Goal: Information Seeking & Learning: Learn about a topic

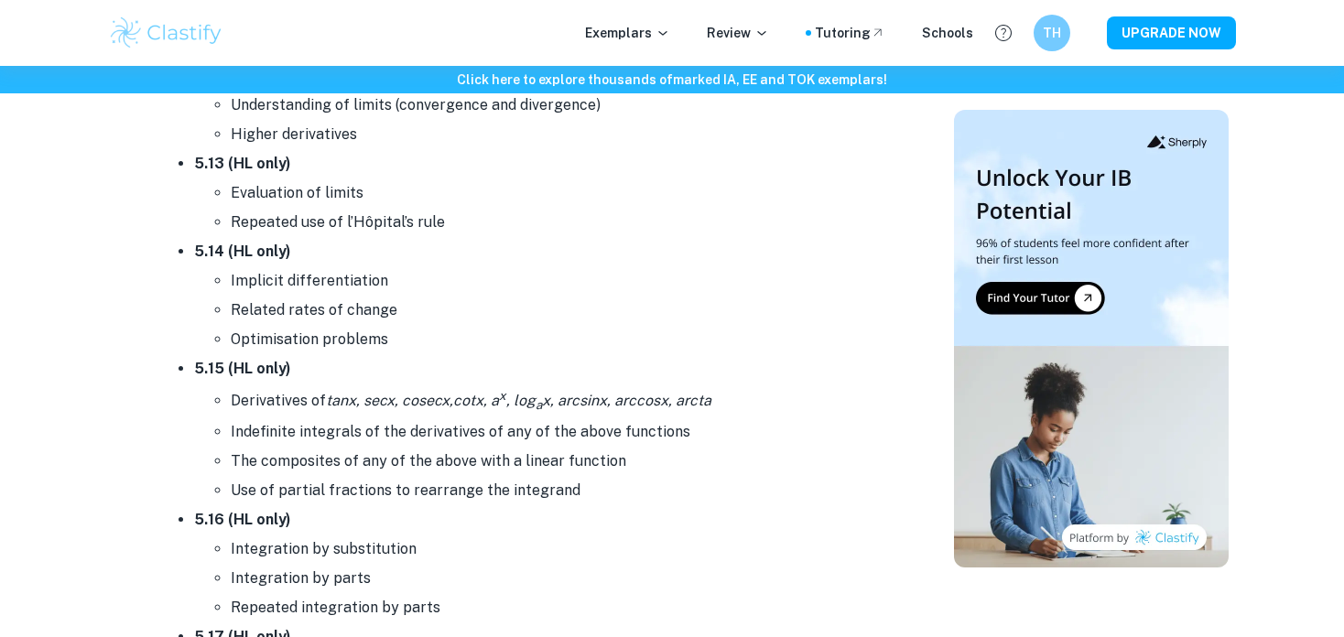
scroll to position [10854, 0]
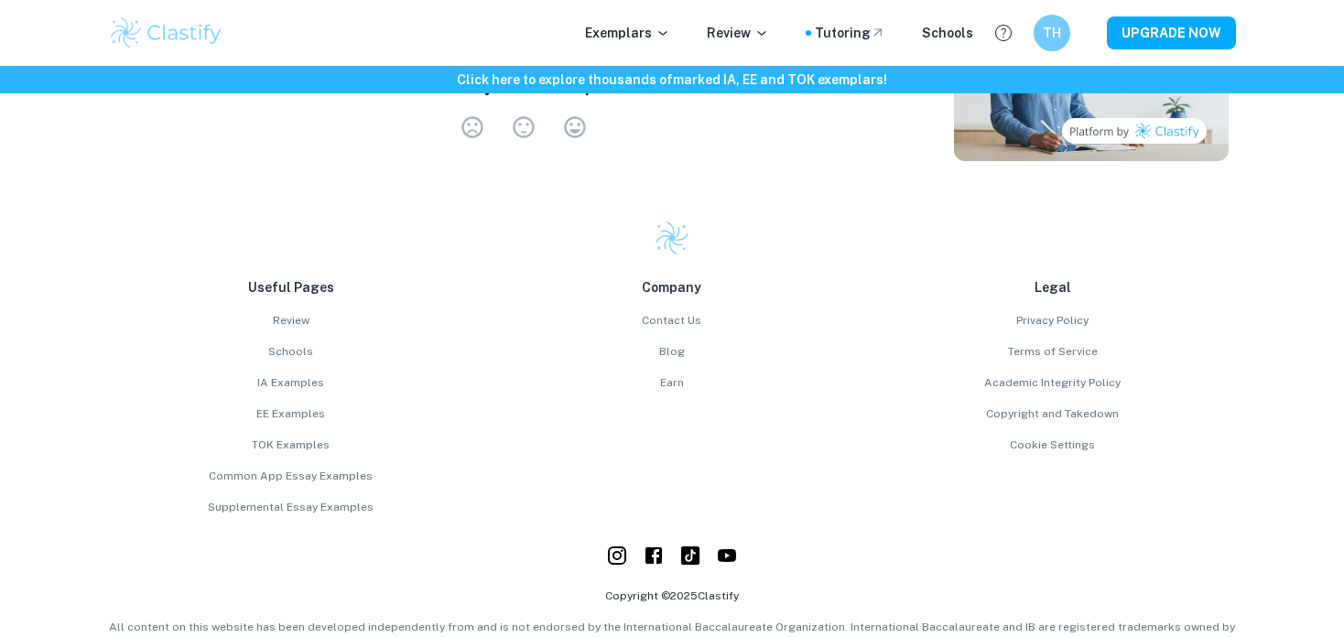
scroll to position [12135, 0]
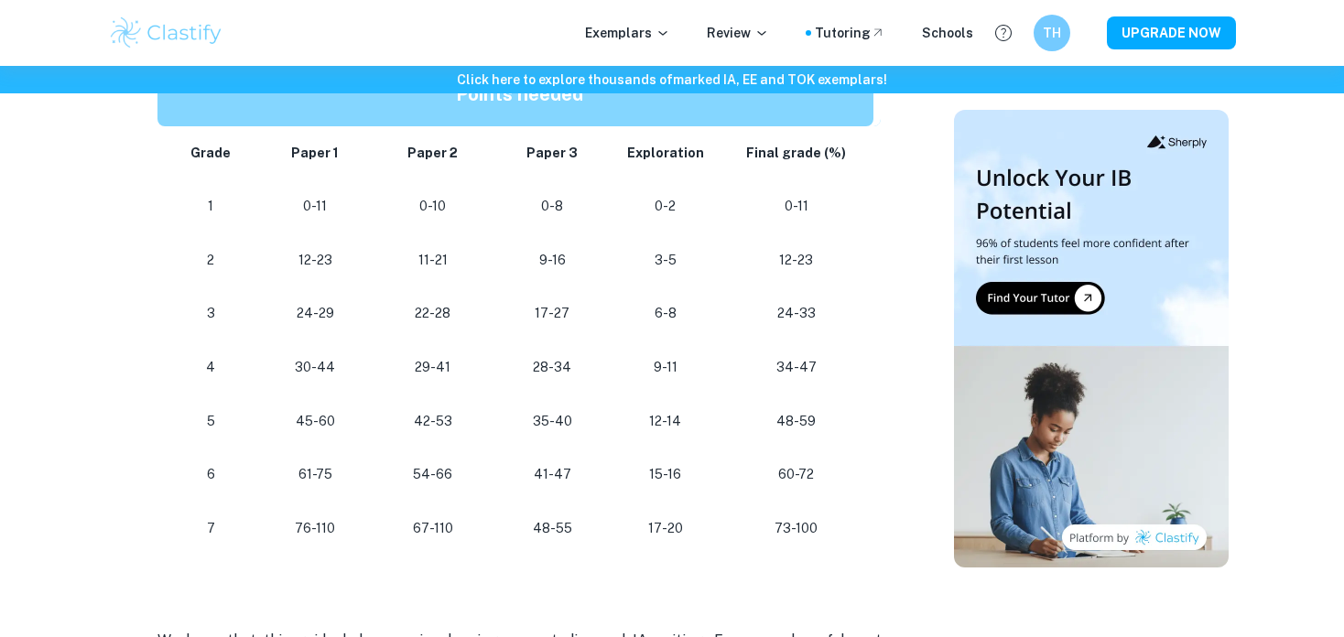
scroll to position [1648, 0]
click at [625, 276] on td "3-5" at bounding box center [665, 260] width 106 height 54
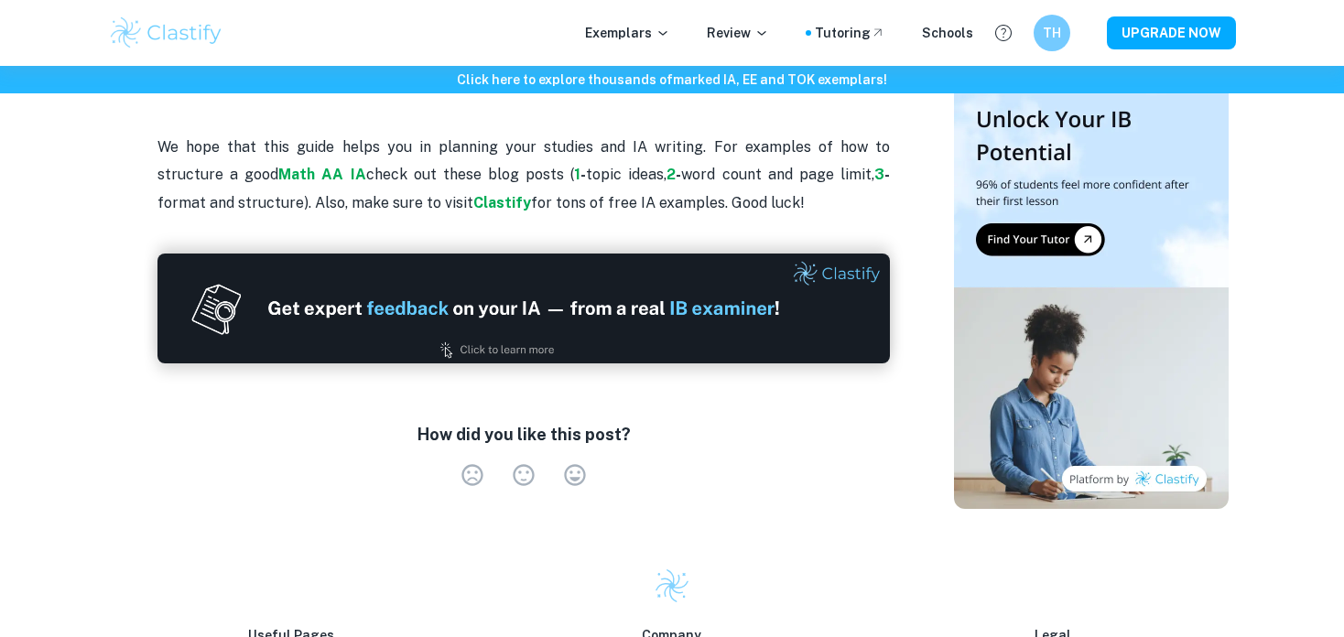
scroll to position [2270, 0]
